Goal: Find contact information: Find contact information

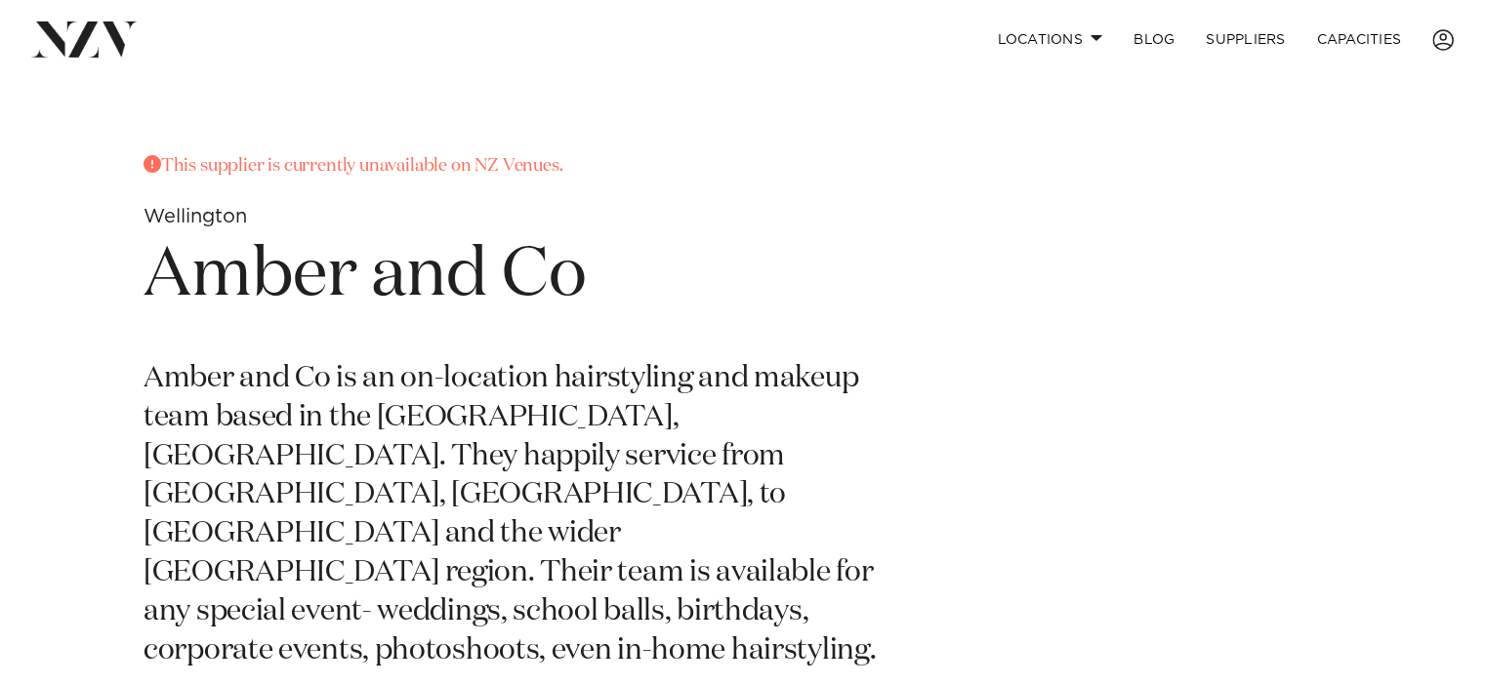
scroll to position [781, 0]
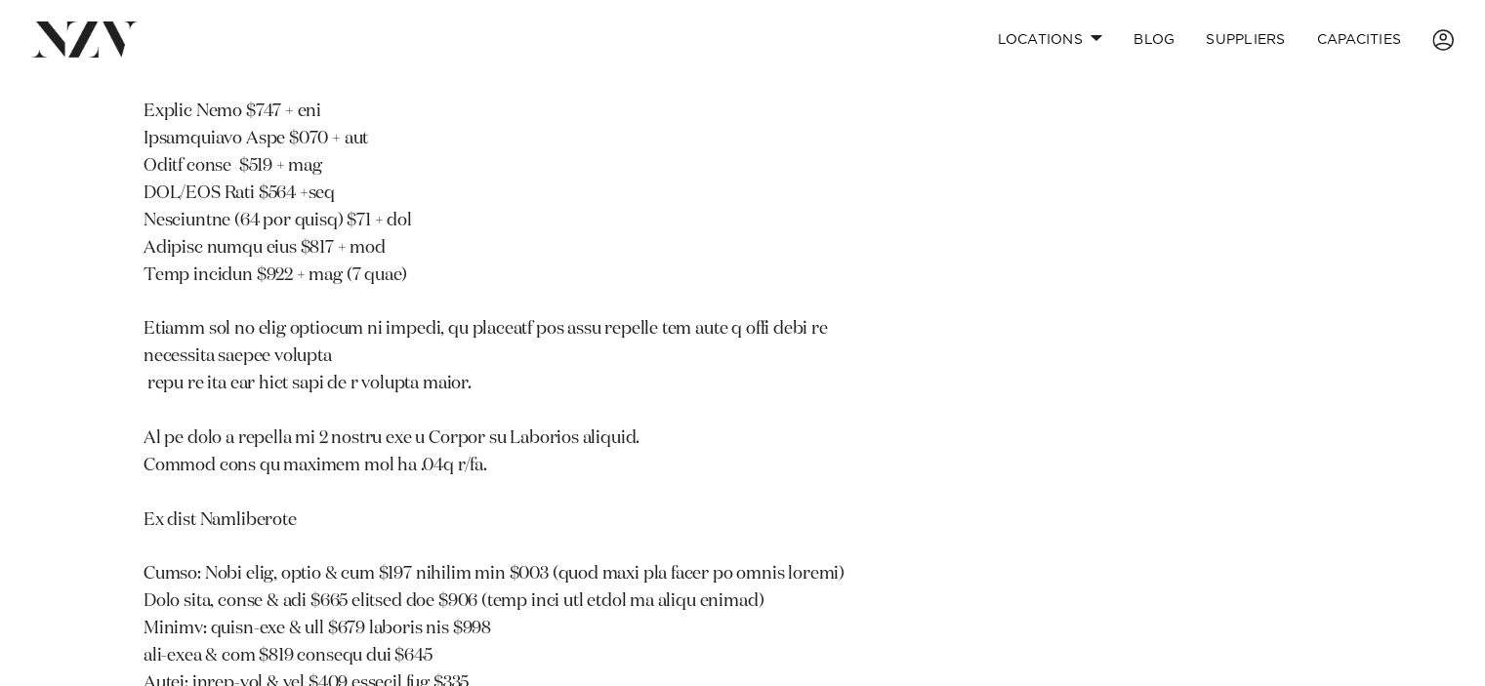
scroll to position [1464, 0]
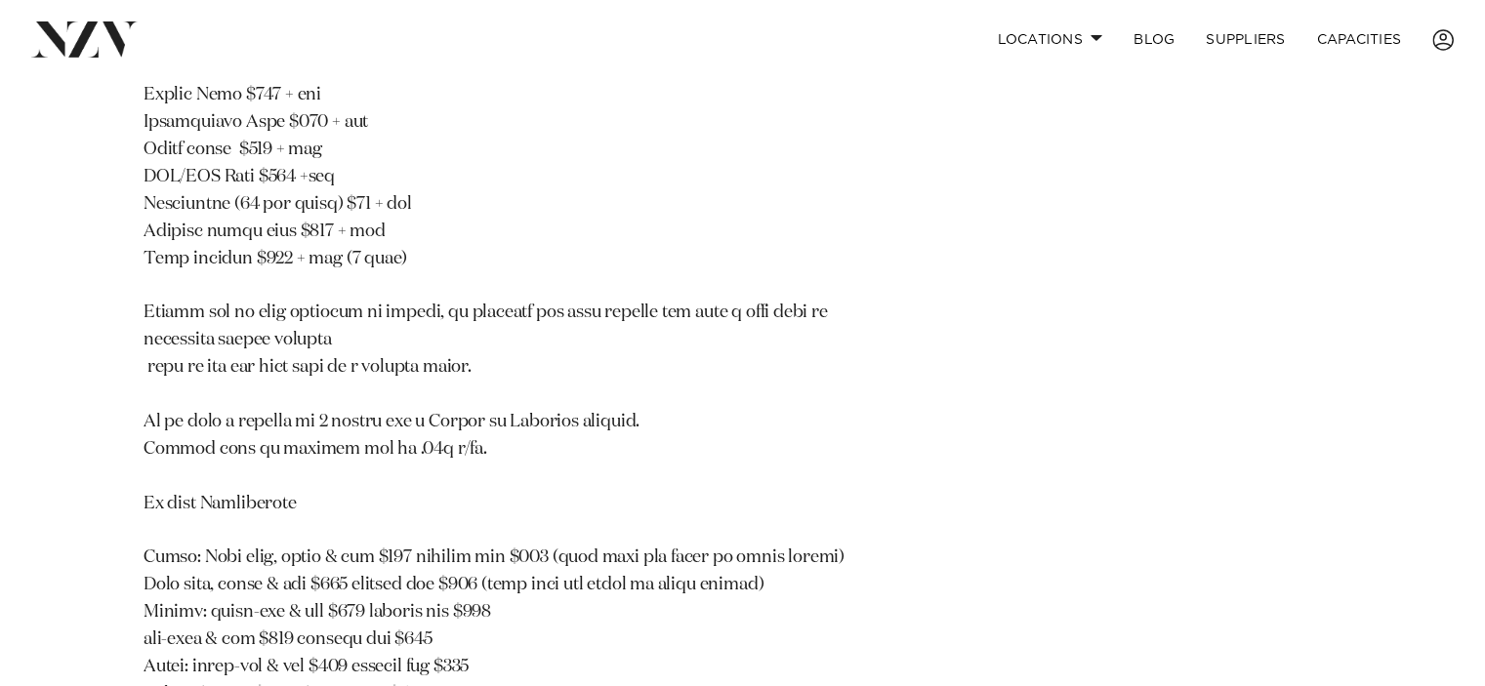
click at [462, 366] on p at bounding box center [514, 395] width 741 height 898
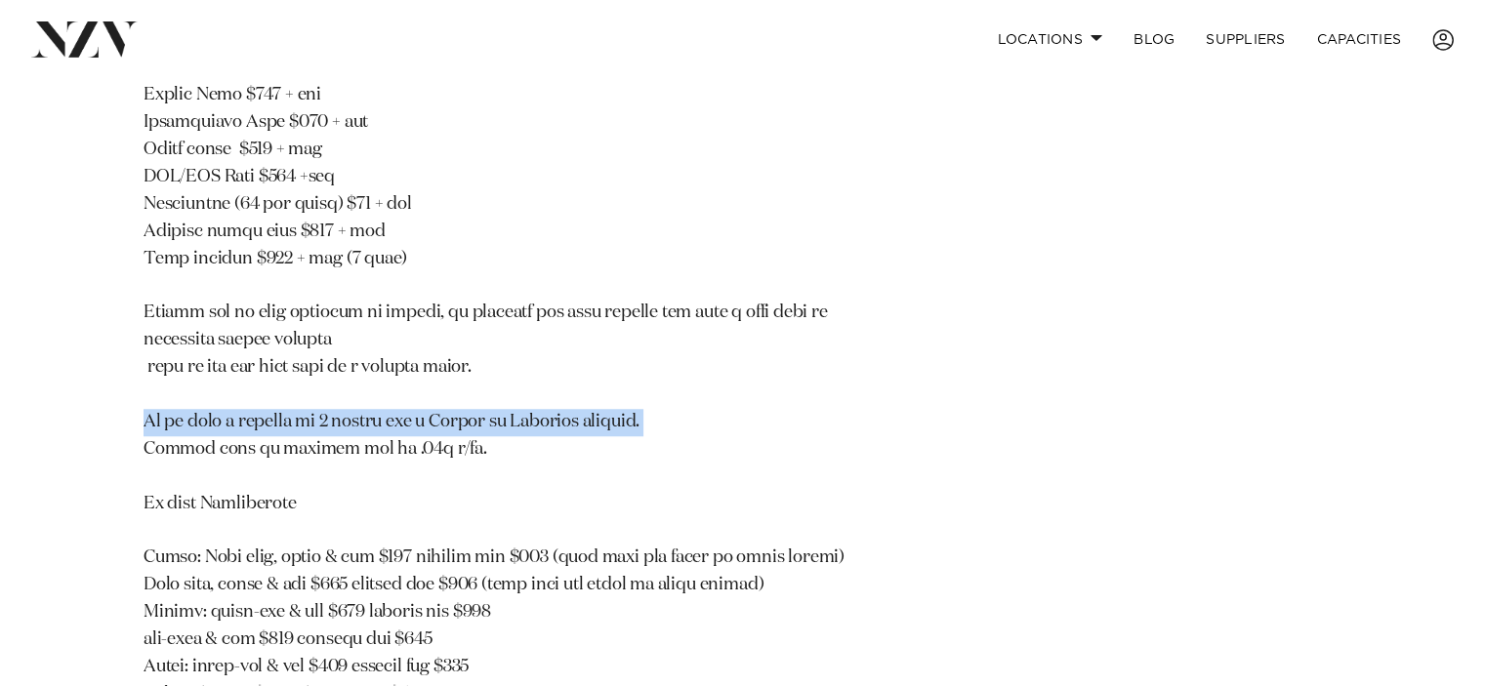
drag, startPoint x: 143, startPoint y: 341, endPoint x: 804, endPoint y: 338, distance: 661.9
click at [804, 338] on div "This supplier is currently unavailable on NZ Venues. [PERSON_NAME] and Co Amber…" at bounding box center [743, 128] width 1454 height 1479
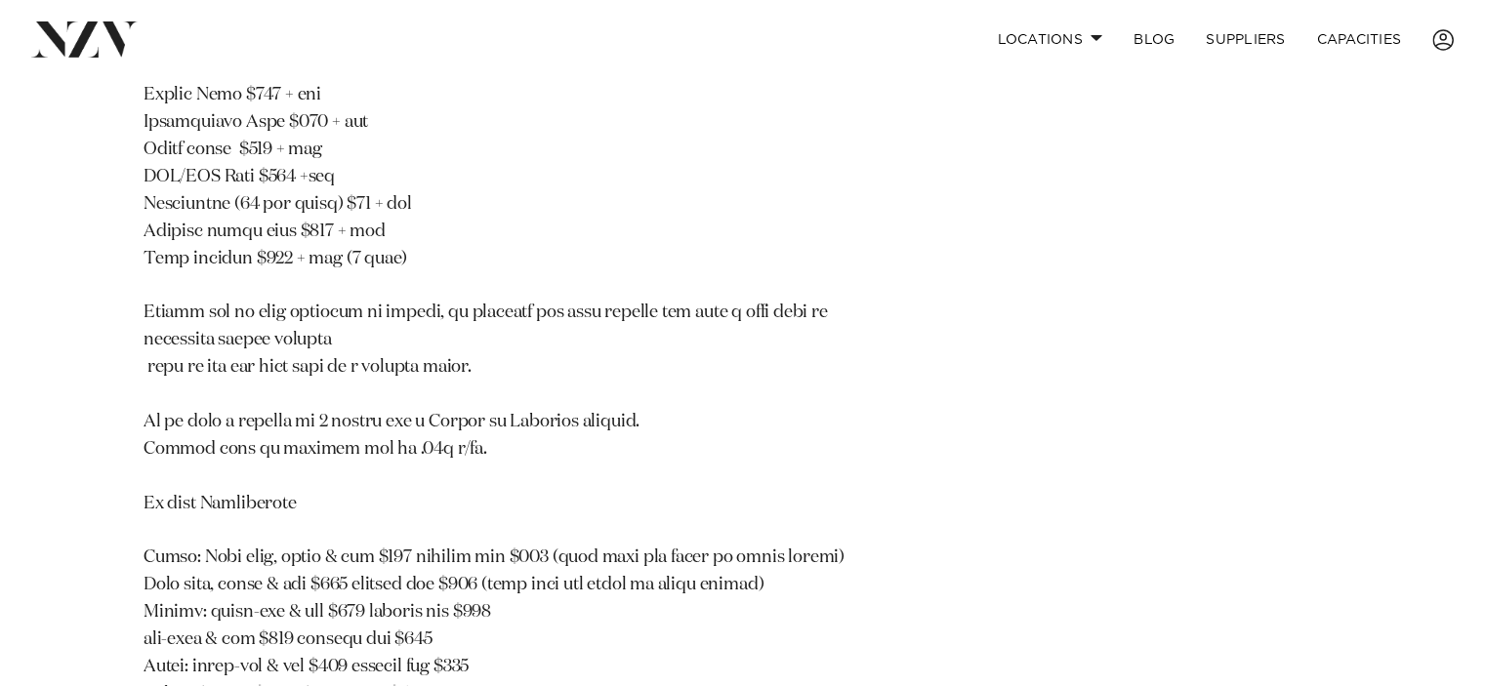
click at [468, 374] on p at bounding box center [514, 395] width 741 height 898
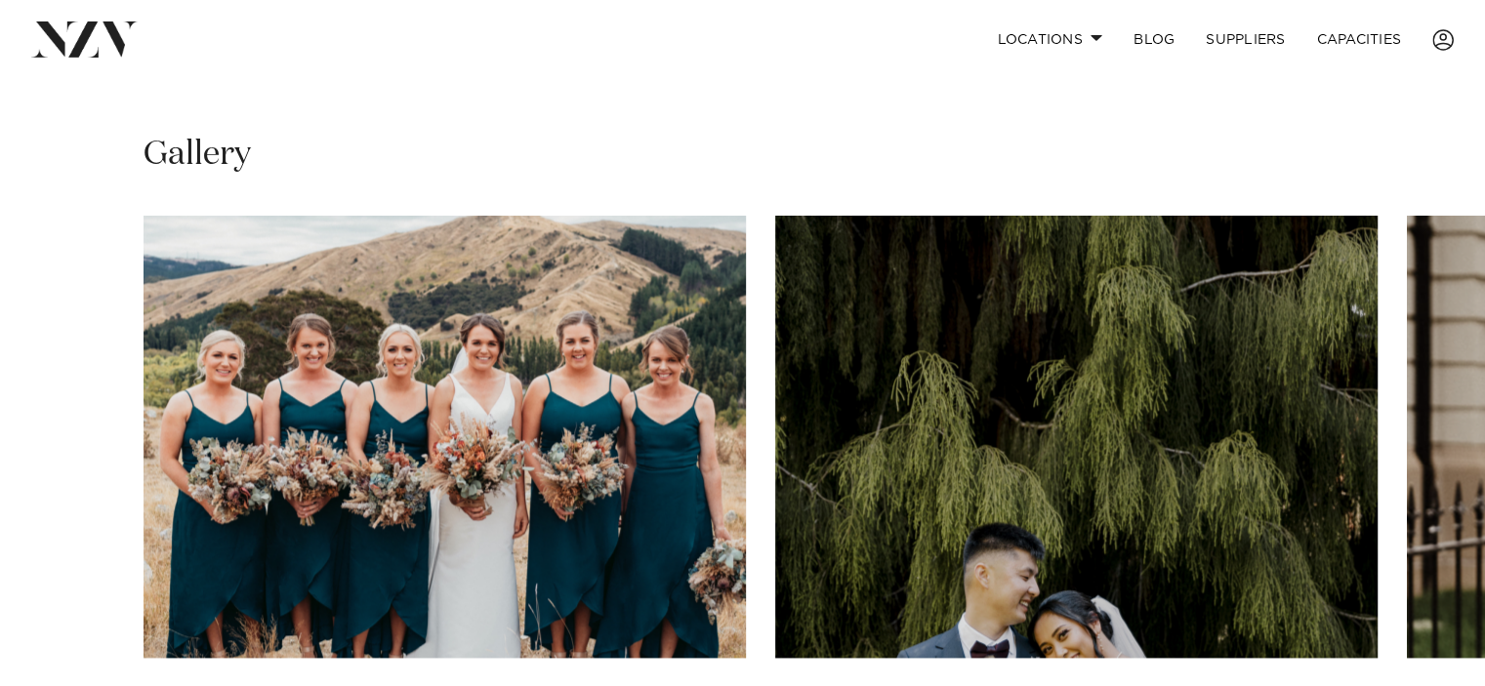
scroll to position [2245, 0]
